Goal: Find specific page/section: Find specific page/section

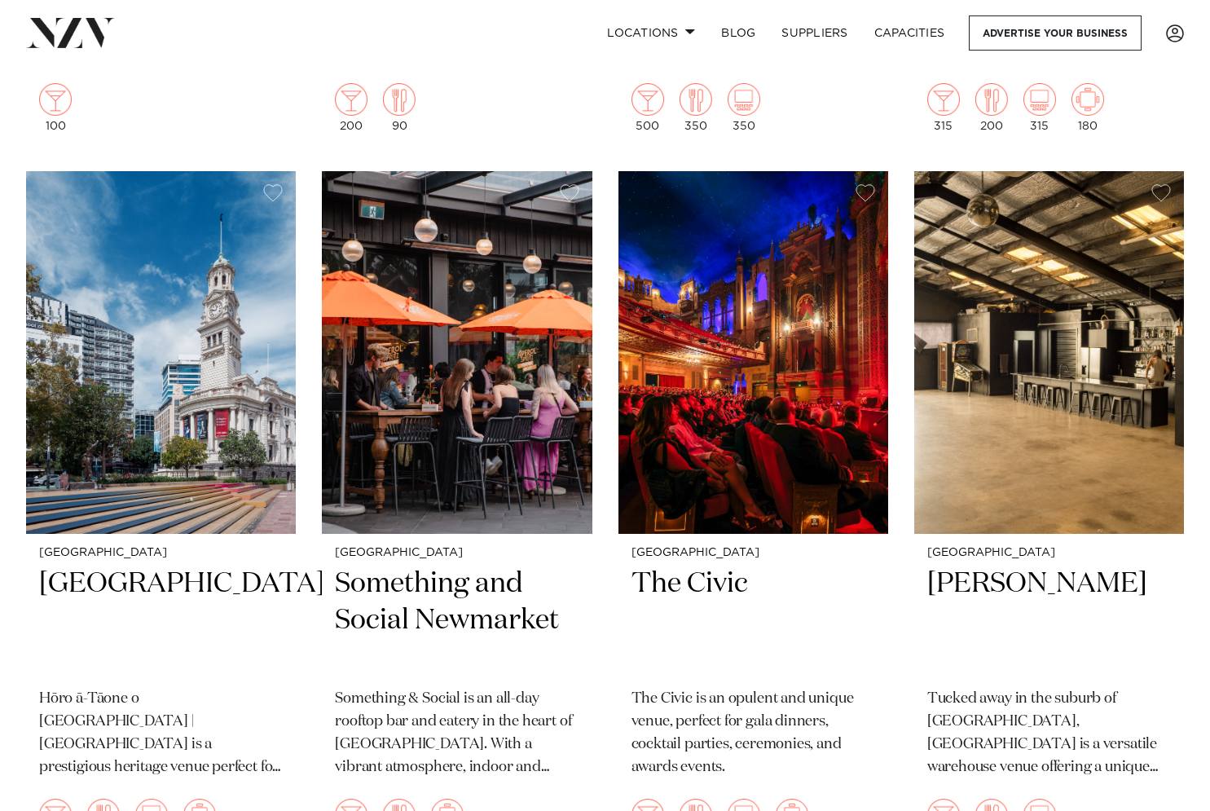
scroll to position [9186, 0]
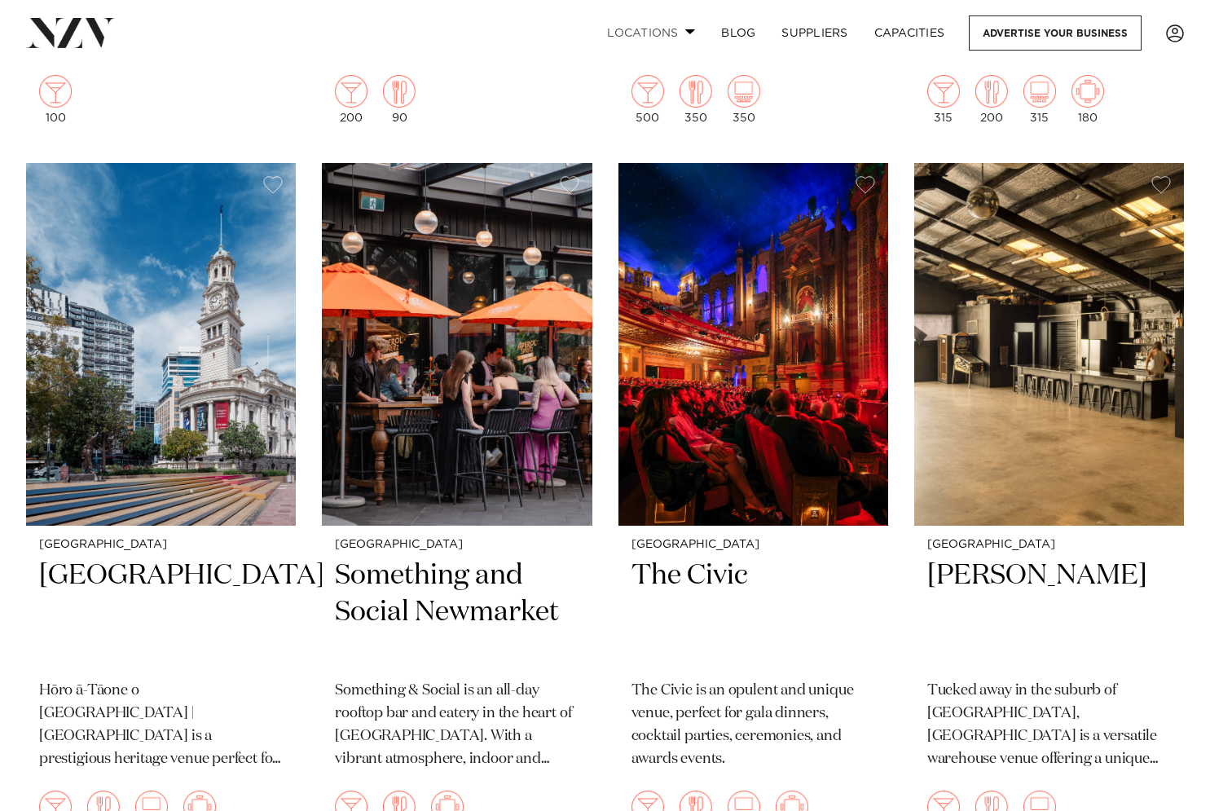
click at [667, 31] on link "Locations" at bounding box center [651, 32] width 114 height 35
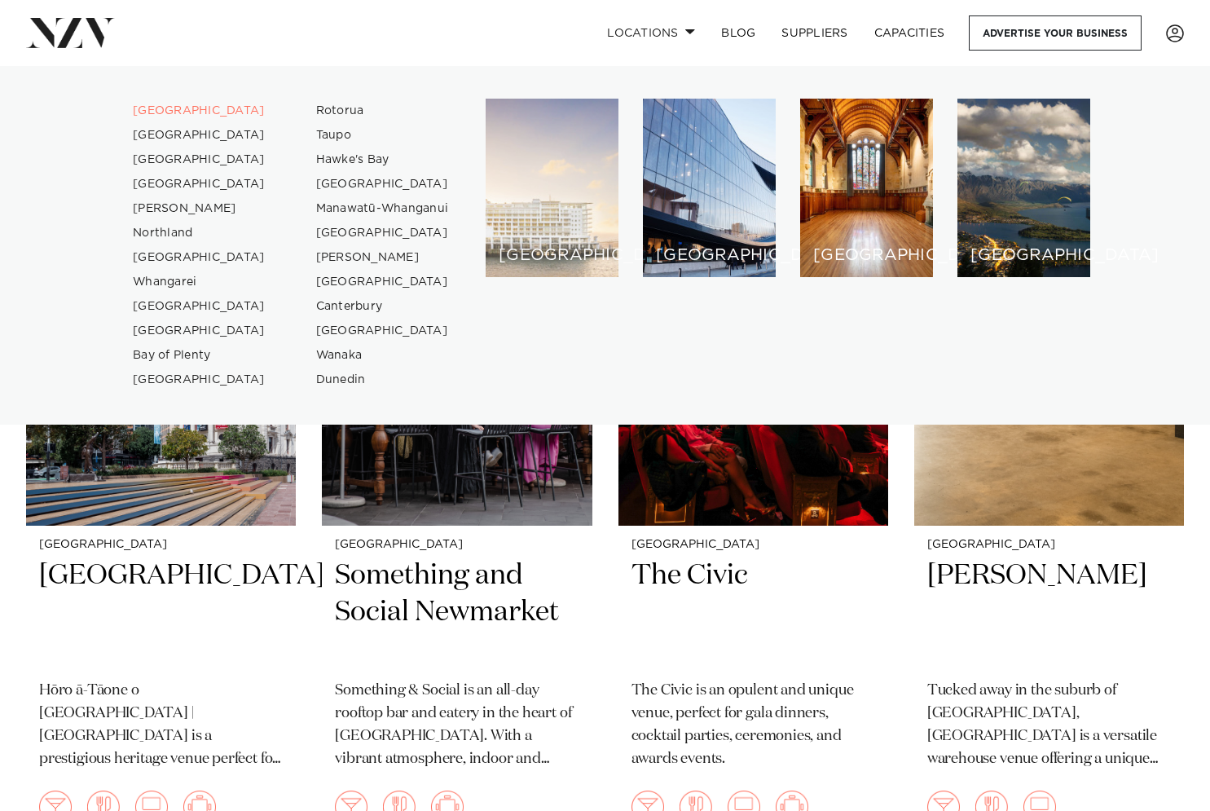
click at [535, 175] on div "[GEOGRAPHIC_DATA]" at bounding box center [552, 188] width 133 height 178
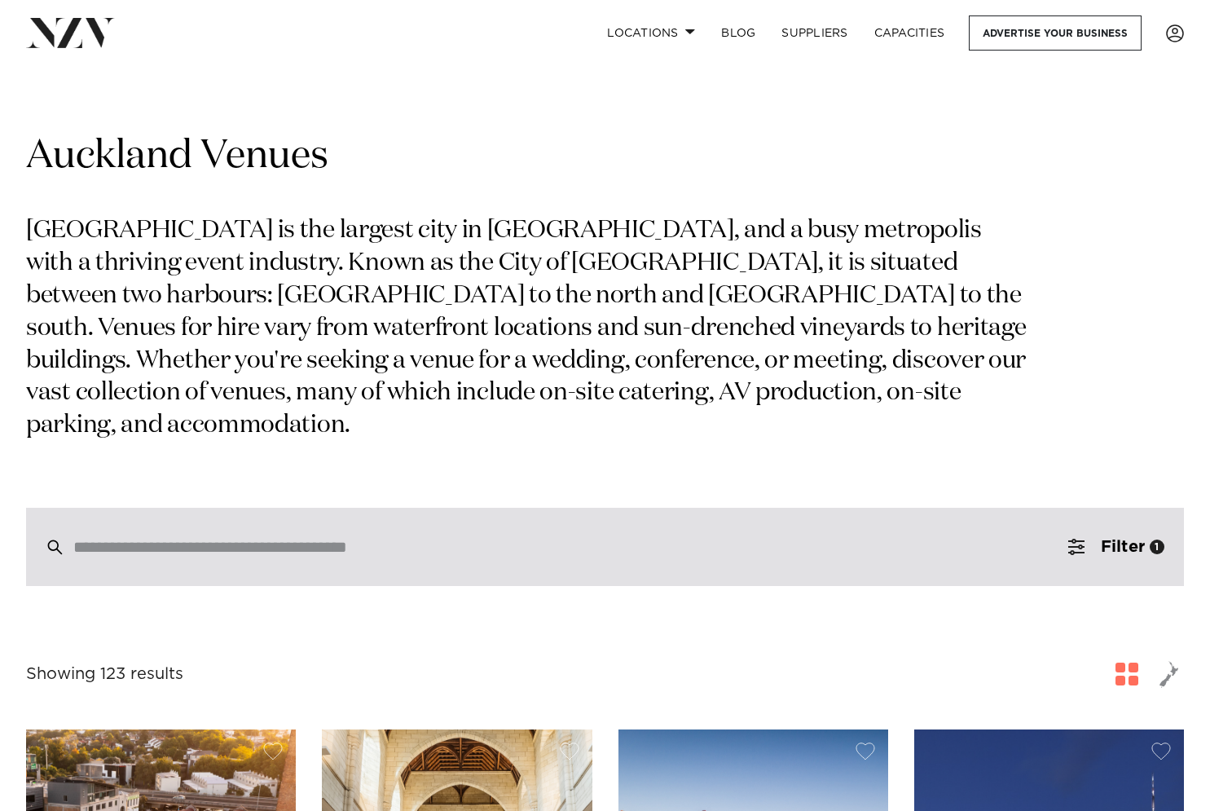
click at [414, 538] on input "search" at bounding box center [570, 547] width 994 height 18
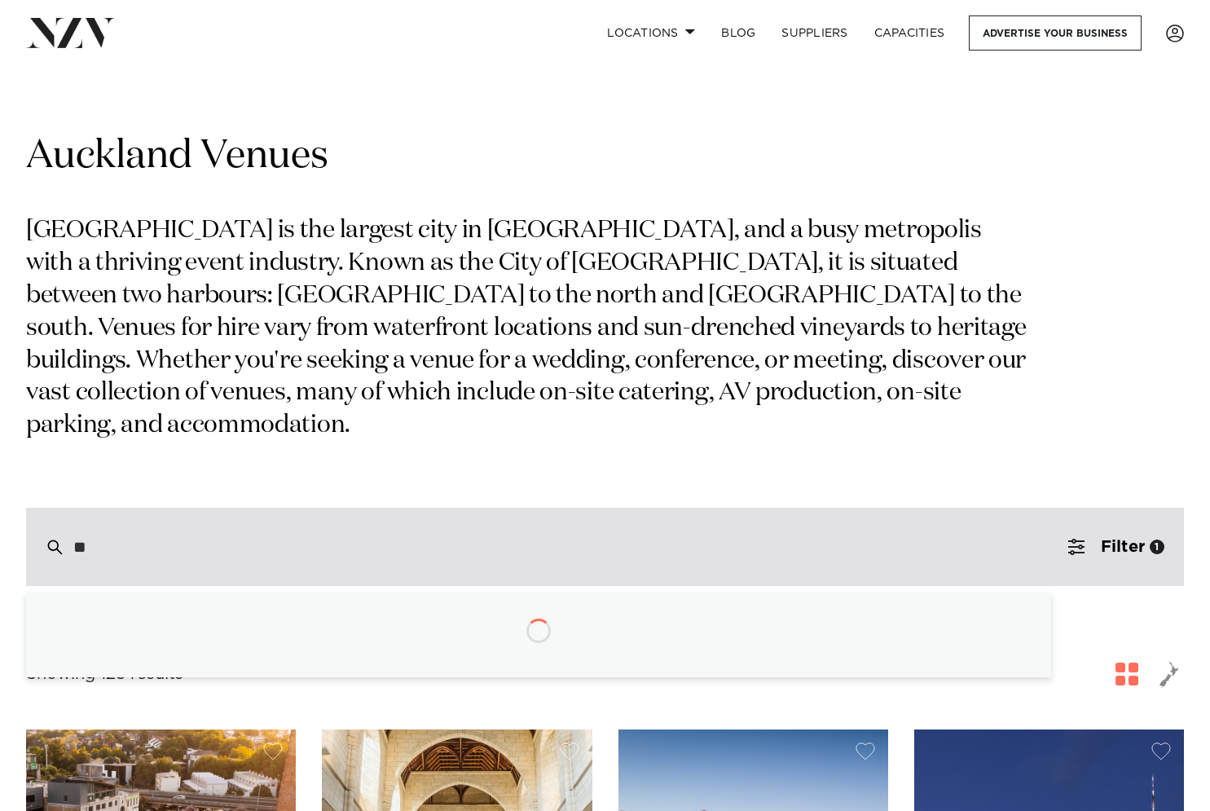
type input "*"
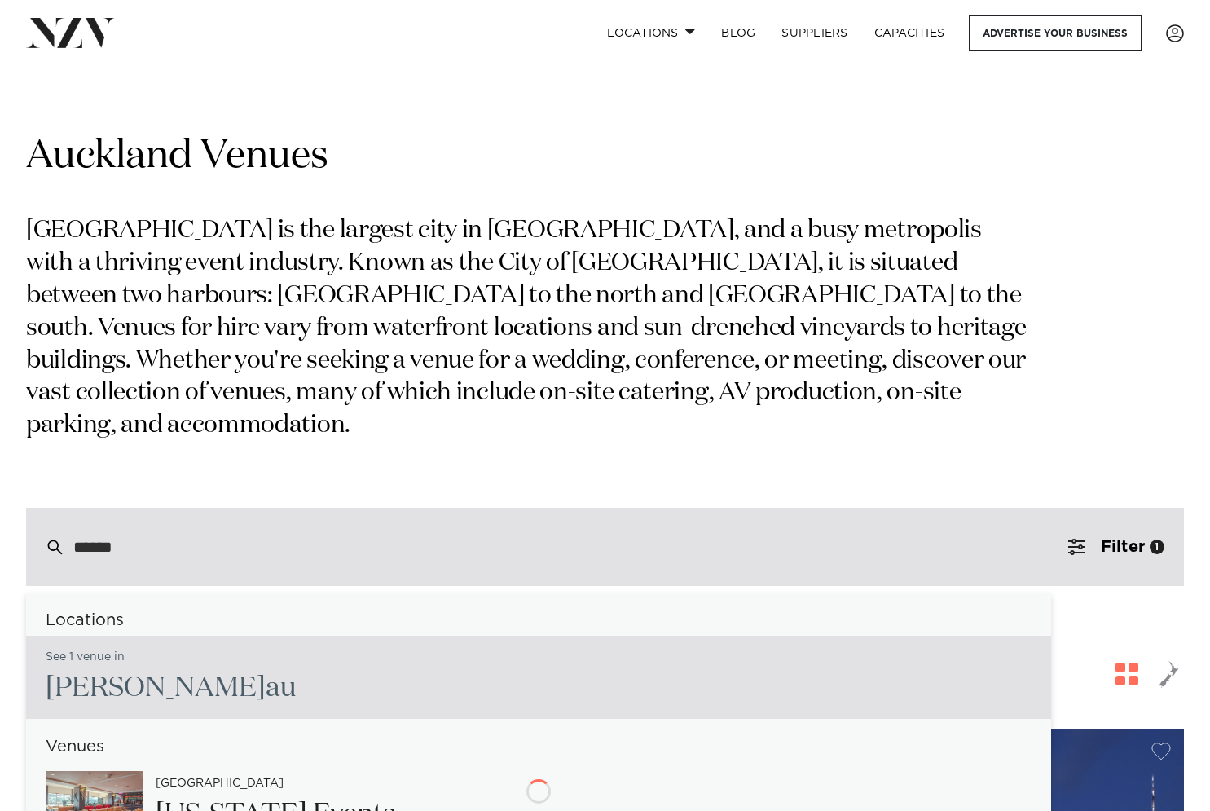
type input "*******"
click at [134, 674] on span "Manukau" at bounding box center [104, 688] width 117 height 28
type input "**********"
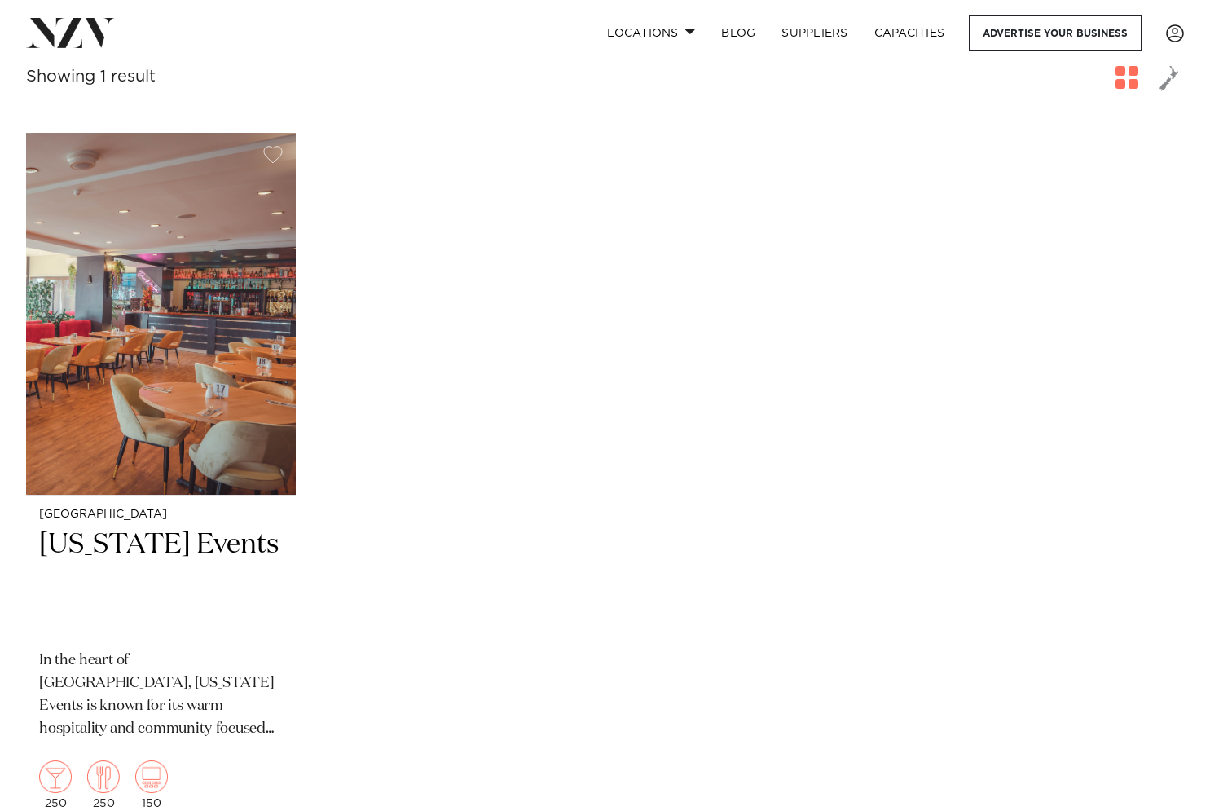
scroll to position [310, 0]
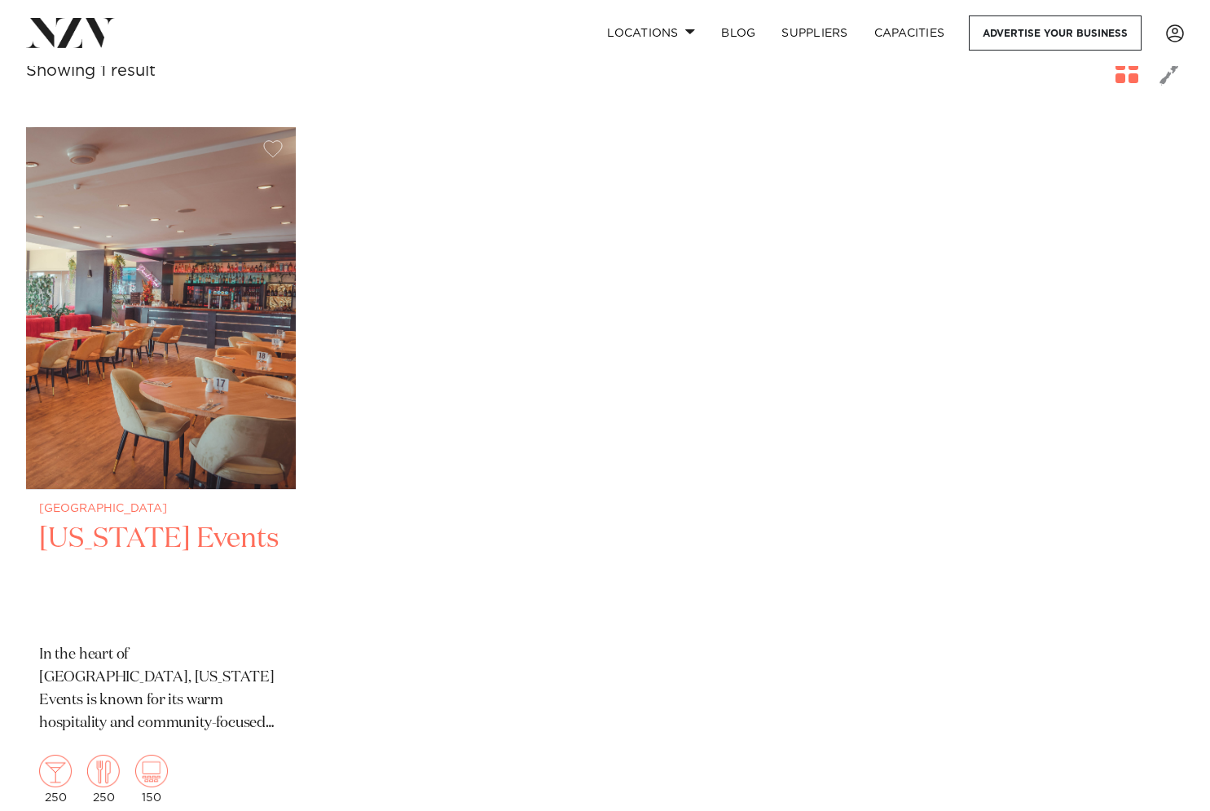
click at [220, 427] on img at bounding box center [161, 308] width 270 height 362
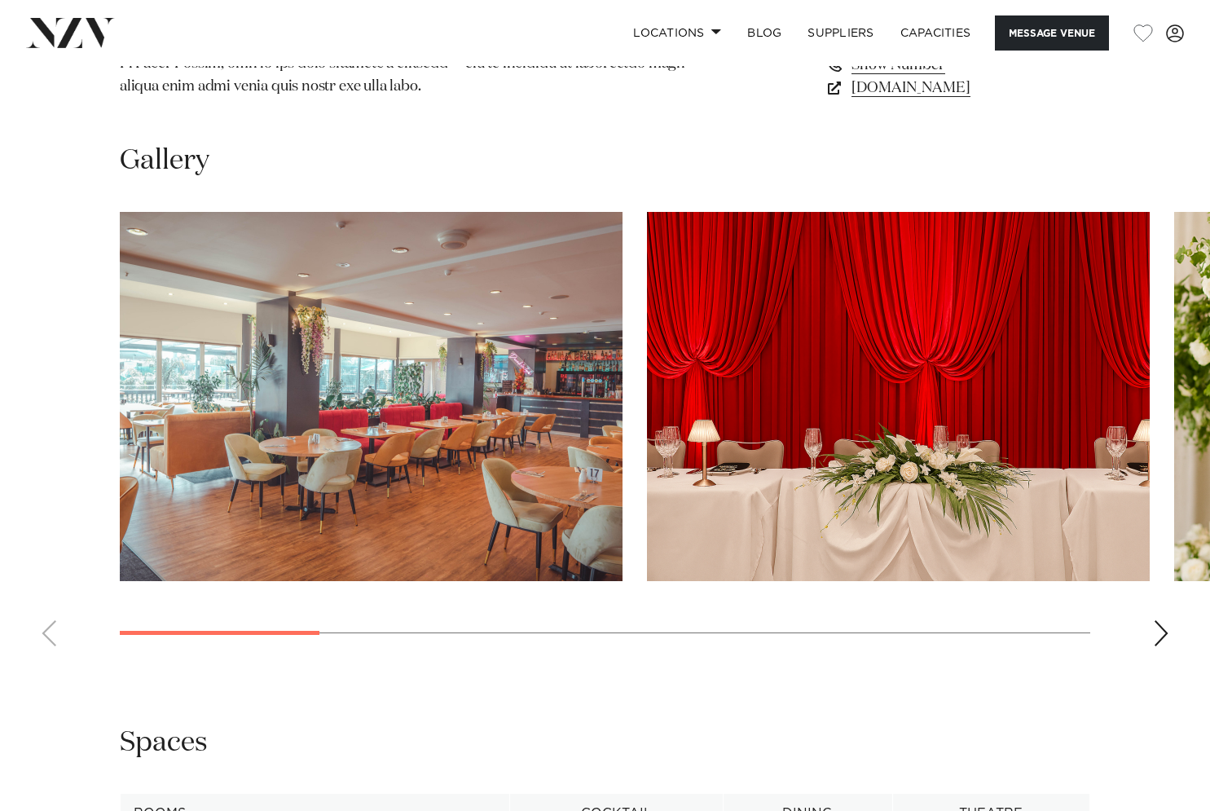
scroll to position [1381, 0]
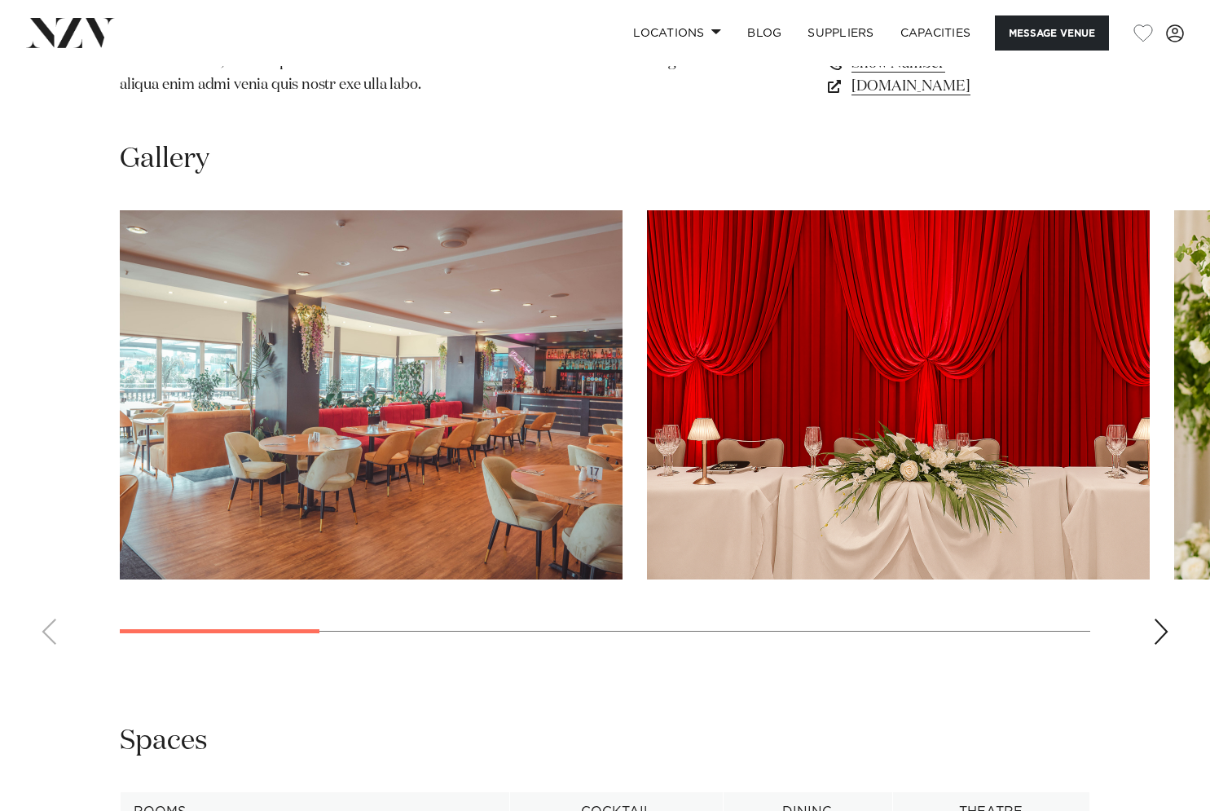
click at [1169, 619] on div "Next slide" at bounding box center [1161, 632] width 16 height 26
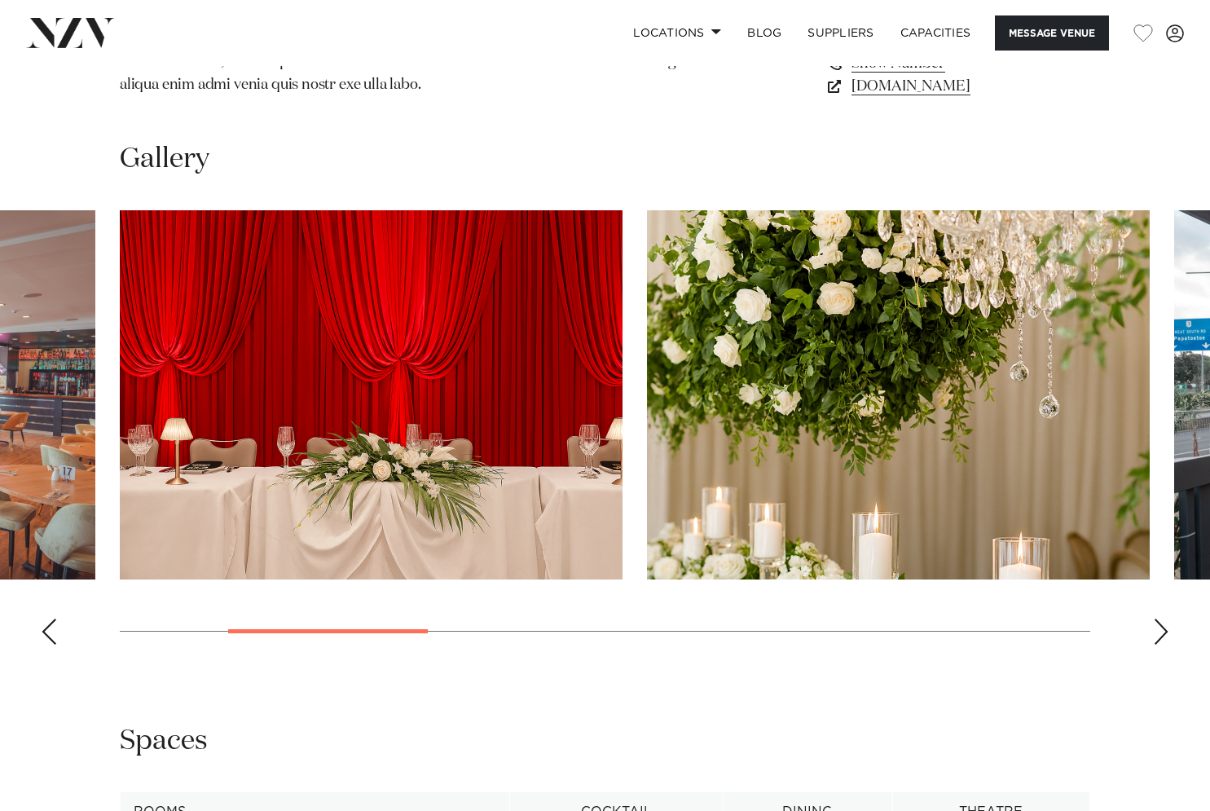
click at [1169, 619] on div "Next slide" at bounding box center [1161, 632] width 16 height 26
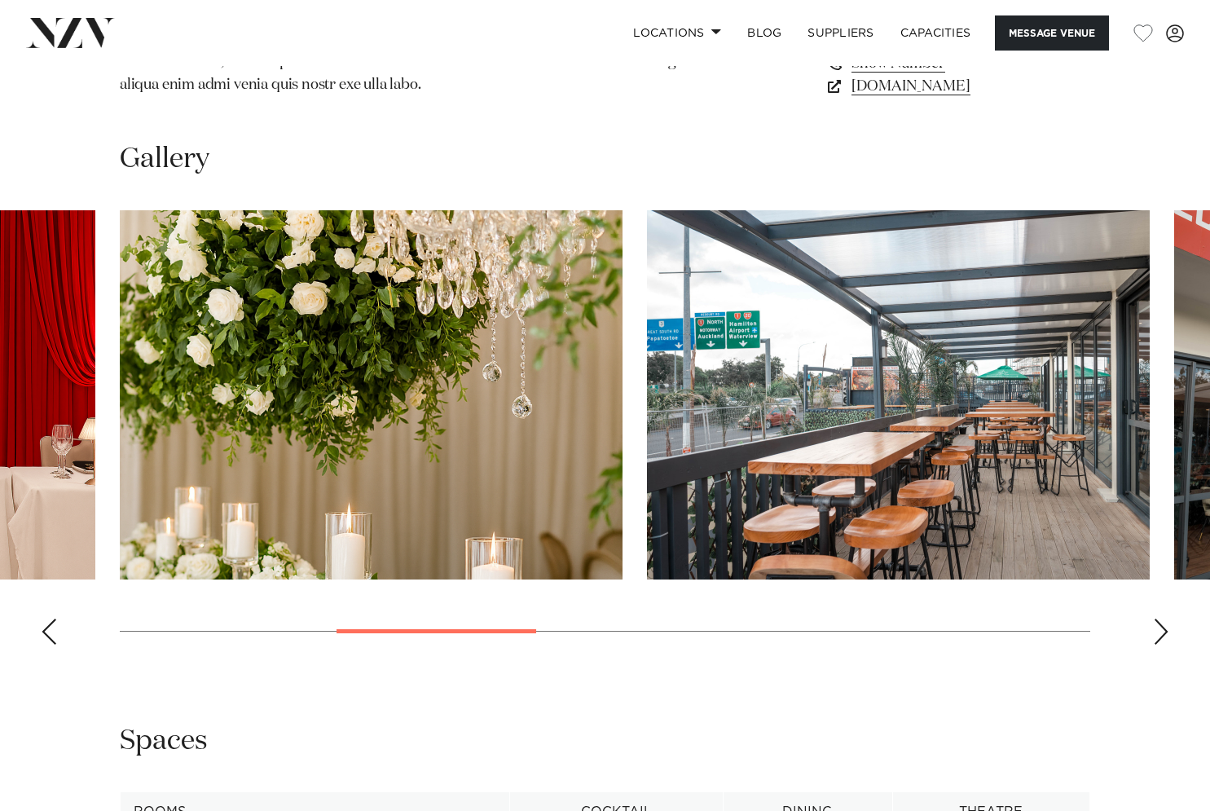
click at [1169, 619] on div "Next slide" at bounding box center [1161, 632] width 16 height 26
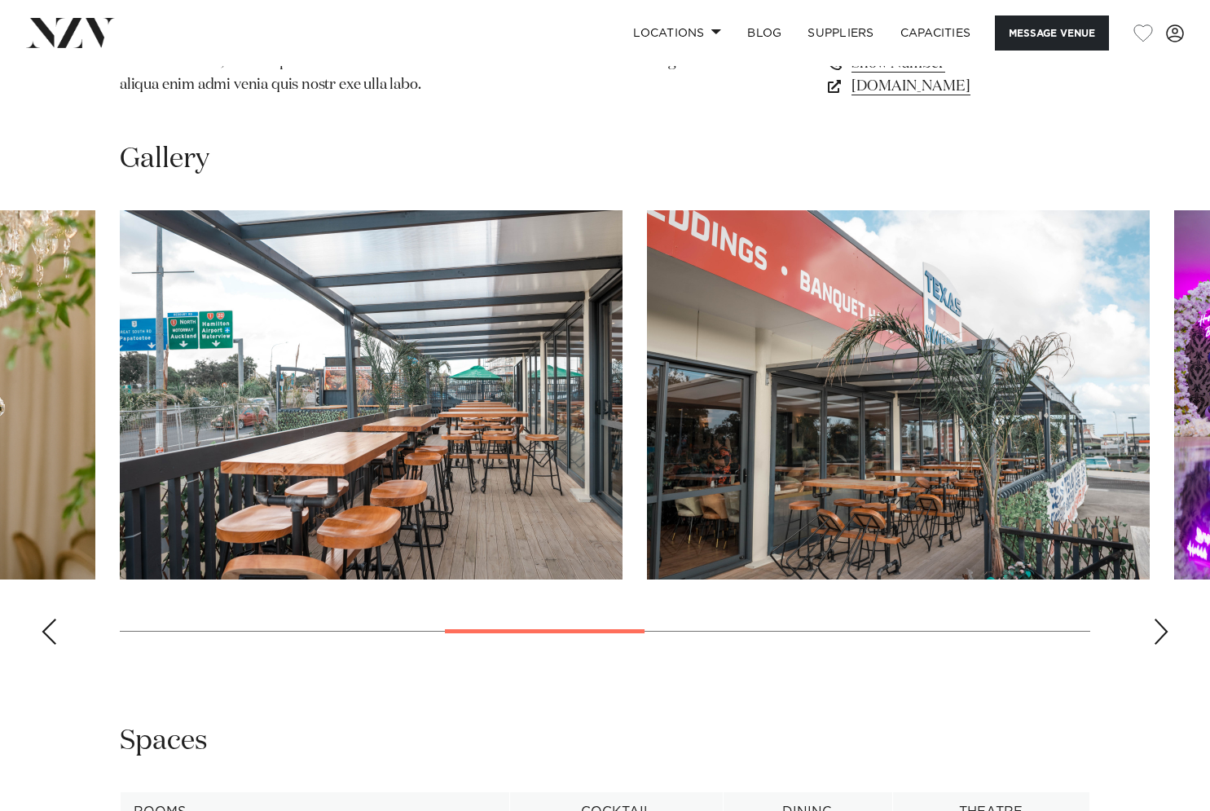
click at [1169, 619] on div "Next slide" at bounding box center [1161, 632] width 16 height 26
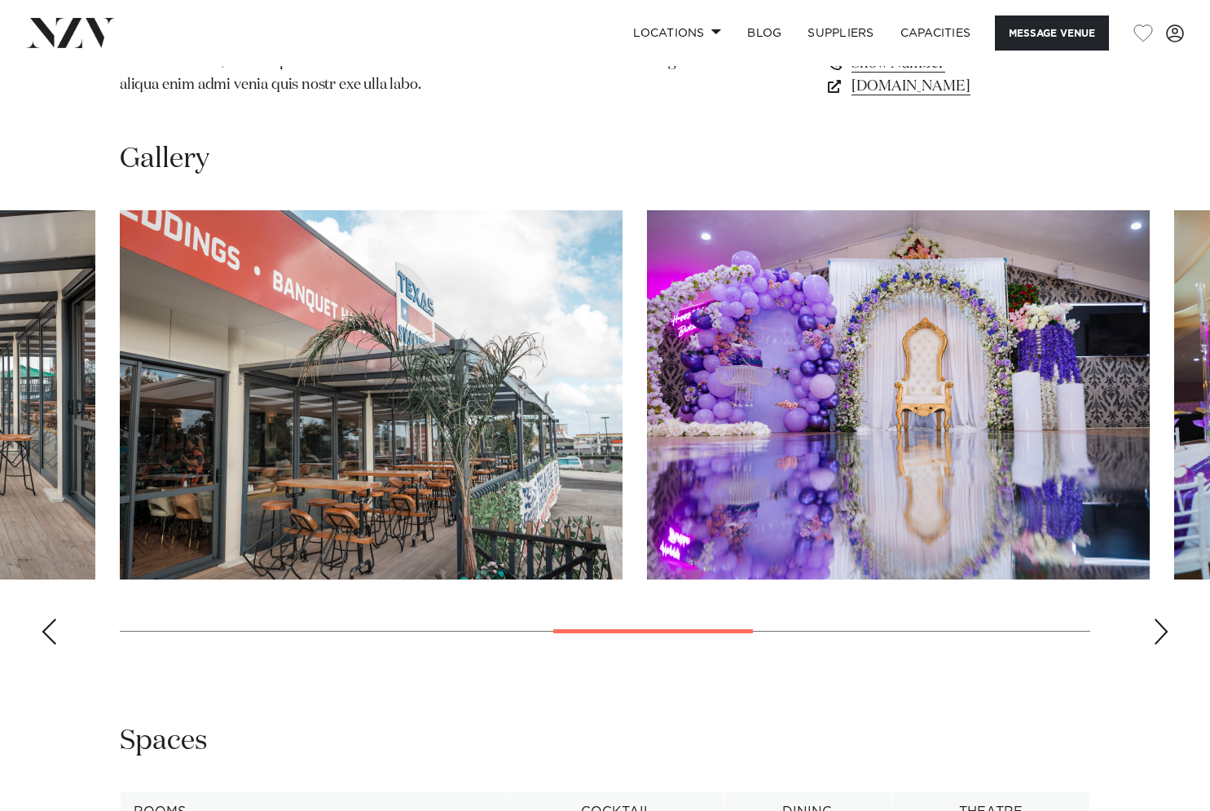
click at [1169, 619] on div "Next slide" at bounding box center [1161, 632] width 16 height 26
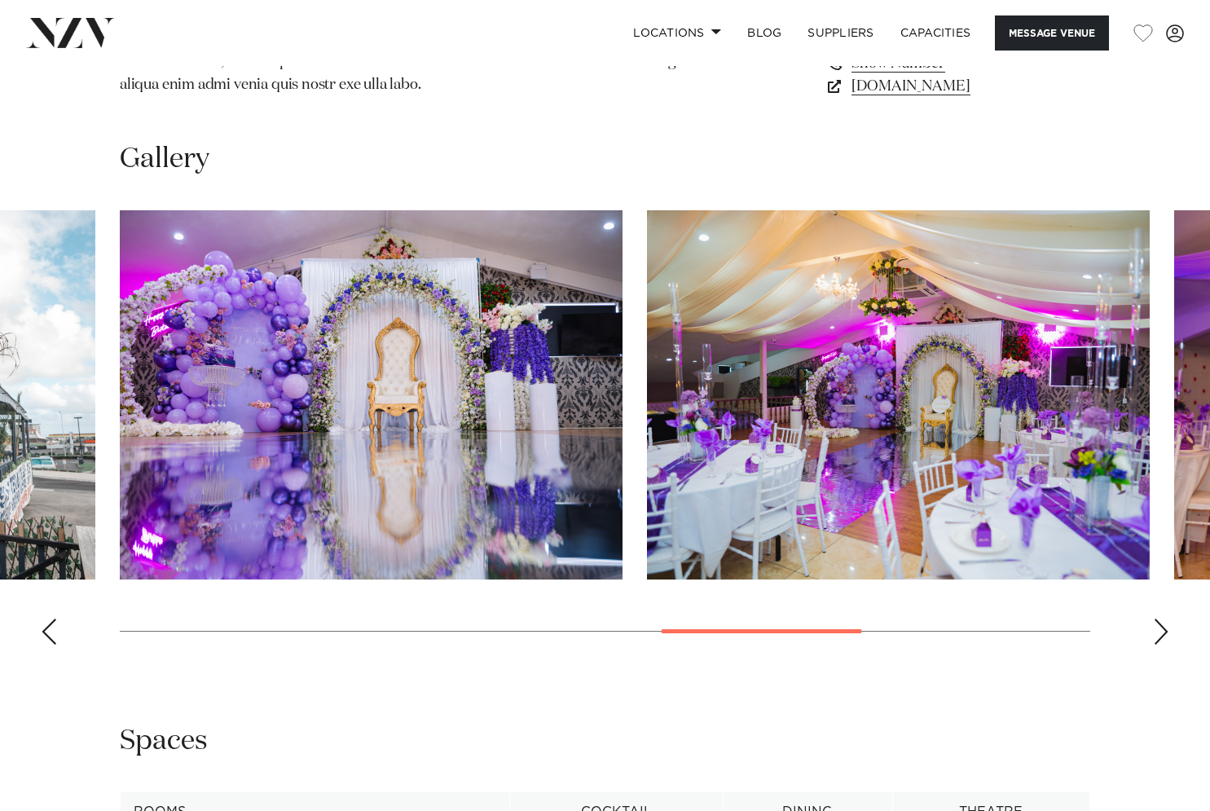
click at [1169, 619] on div "Next slide" at bounding box center [1161, 632] width 16 height 26
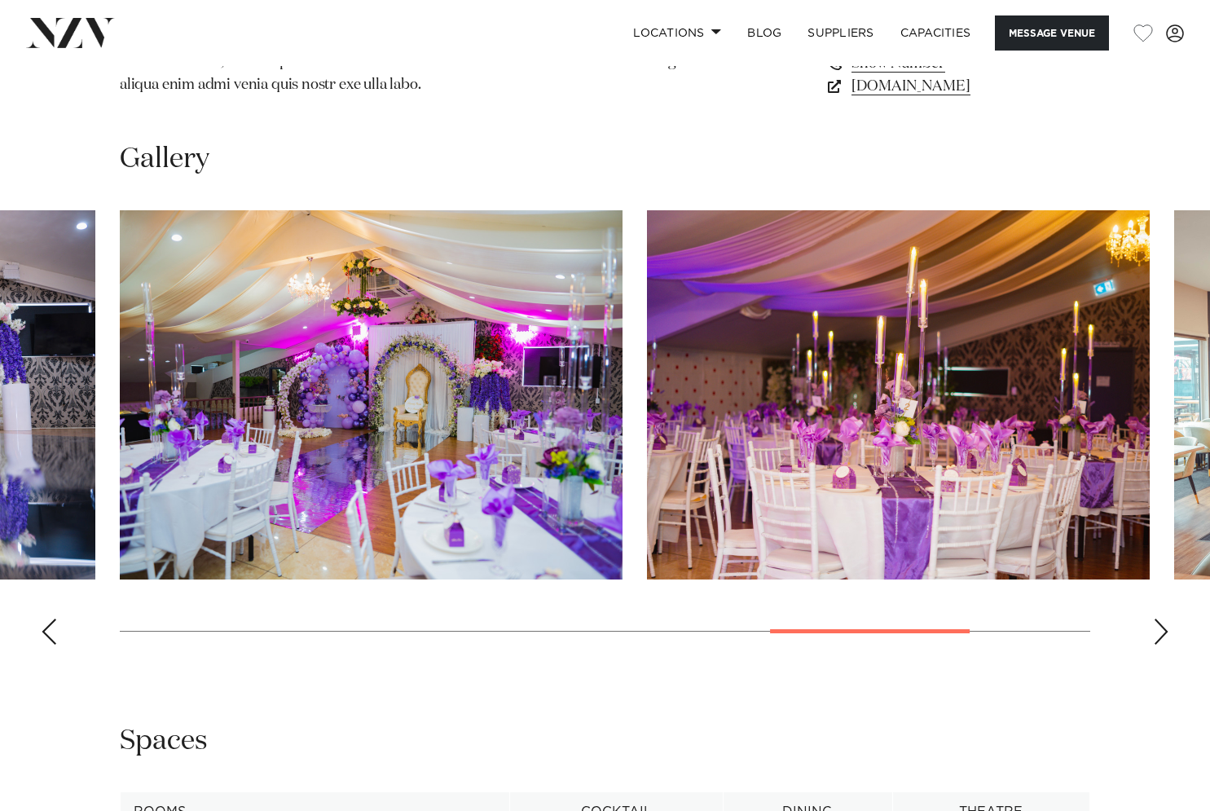
click at [1169, 619] on div "Next slide" at bounding box center [1161, 632] width 16 height 26
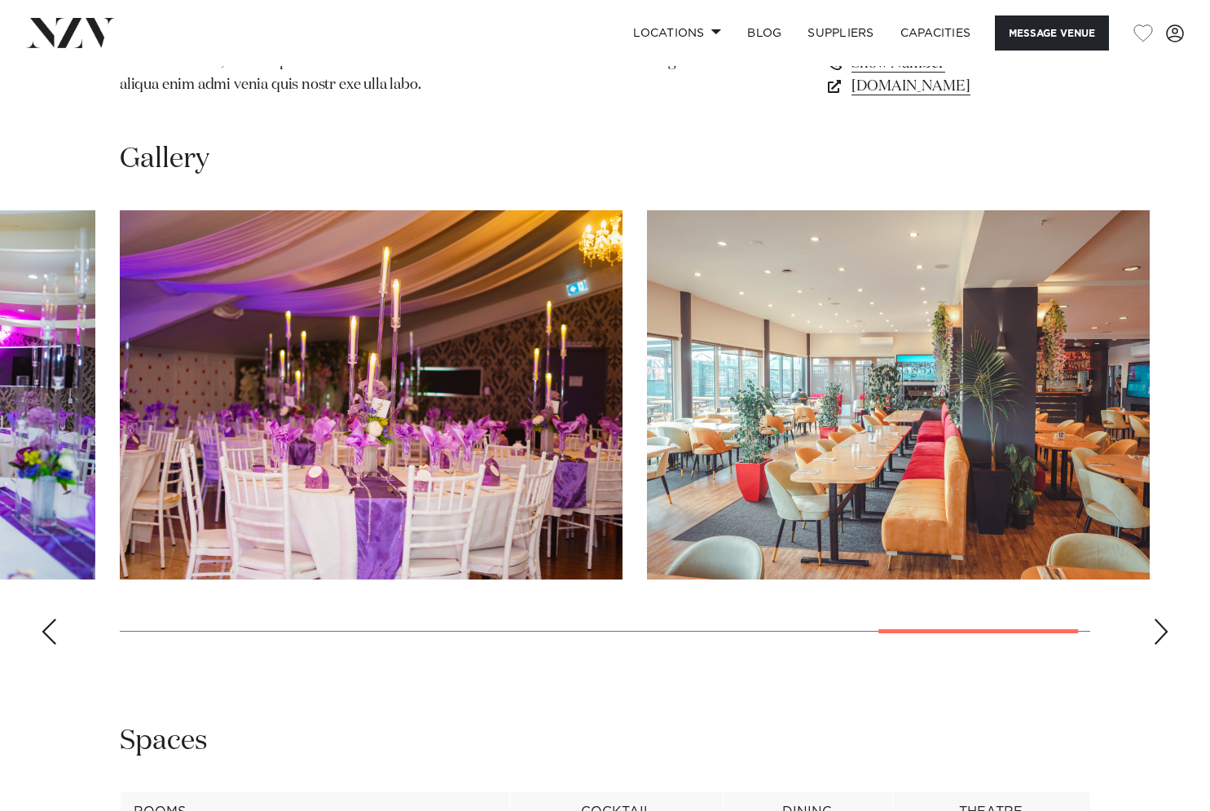
click at [1169, 619] on div "Next slide" at bounding box center [1161, 632] width 16 height 26
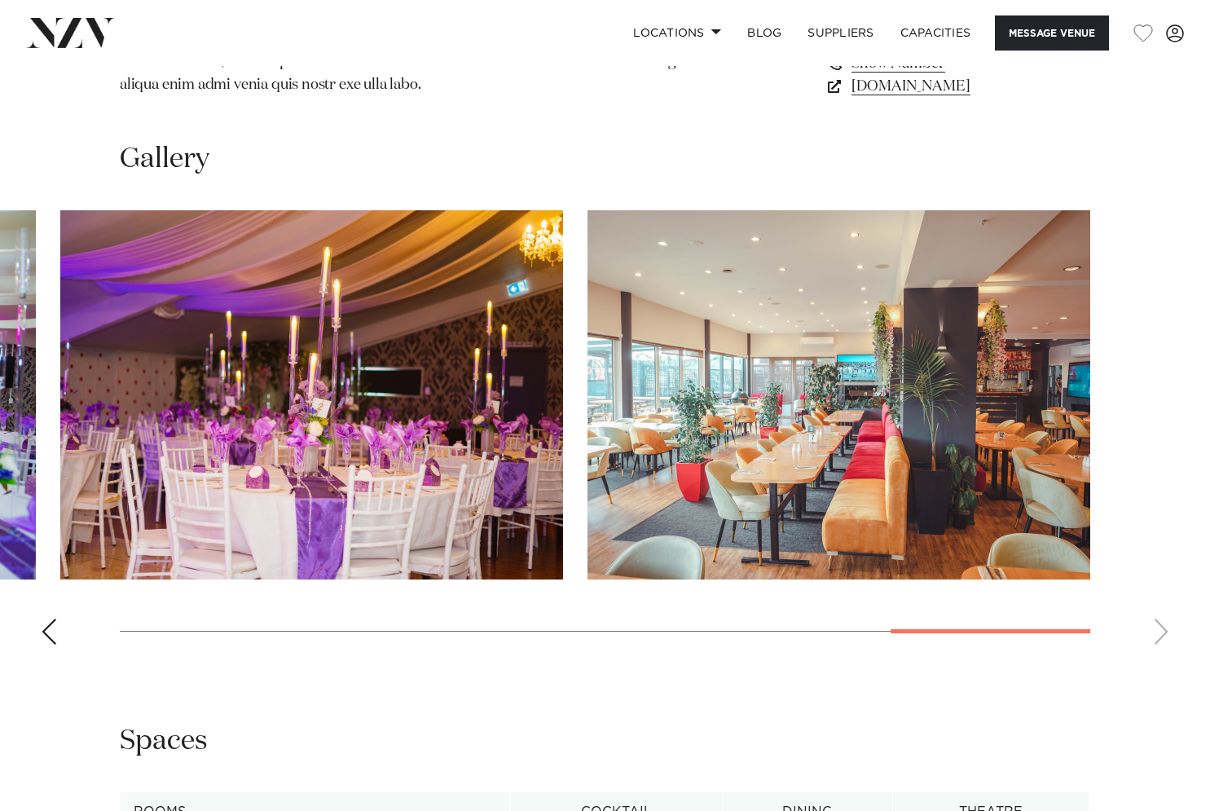
click at [1169, 617] on swiper-container at bounding box center [605, 433] width 1210 height 447
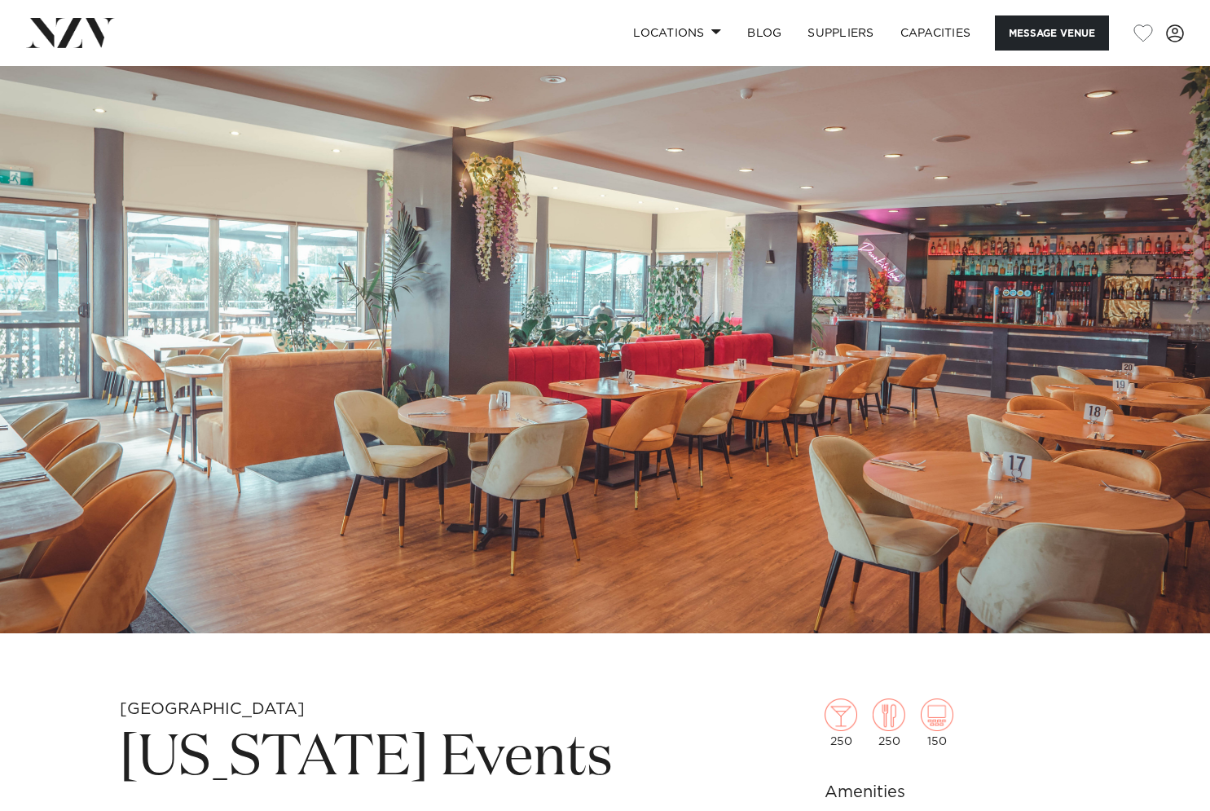
scroll to position [0, 0]
